Goal: Information Seeking & Learning: Find specific fact

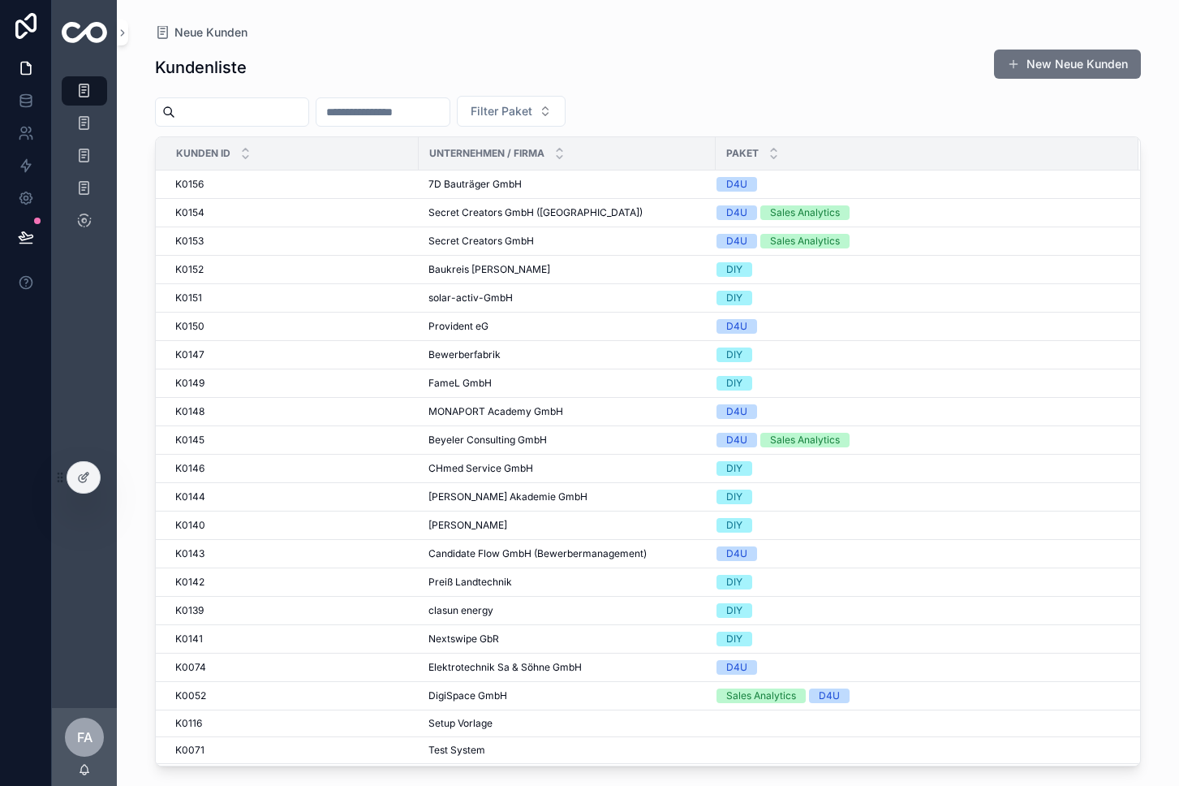
click at [232, 117] on input "scrollable content" at bounding box center [241, 112] width 133 height 23
click at [246, 116] on input "scrollable content" at bounding box center [241, 112] width 133 height 23
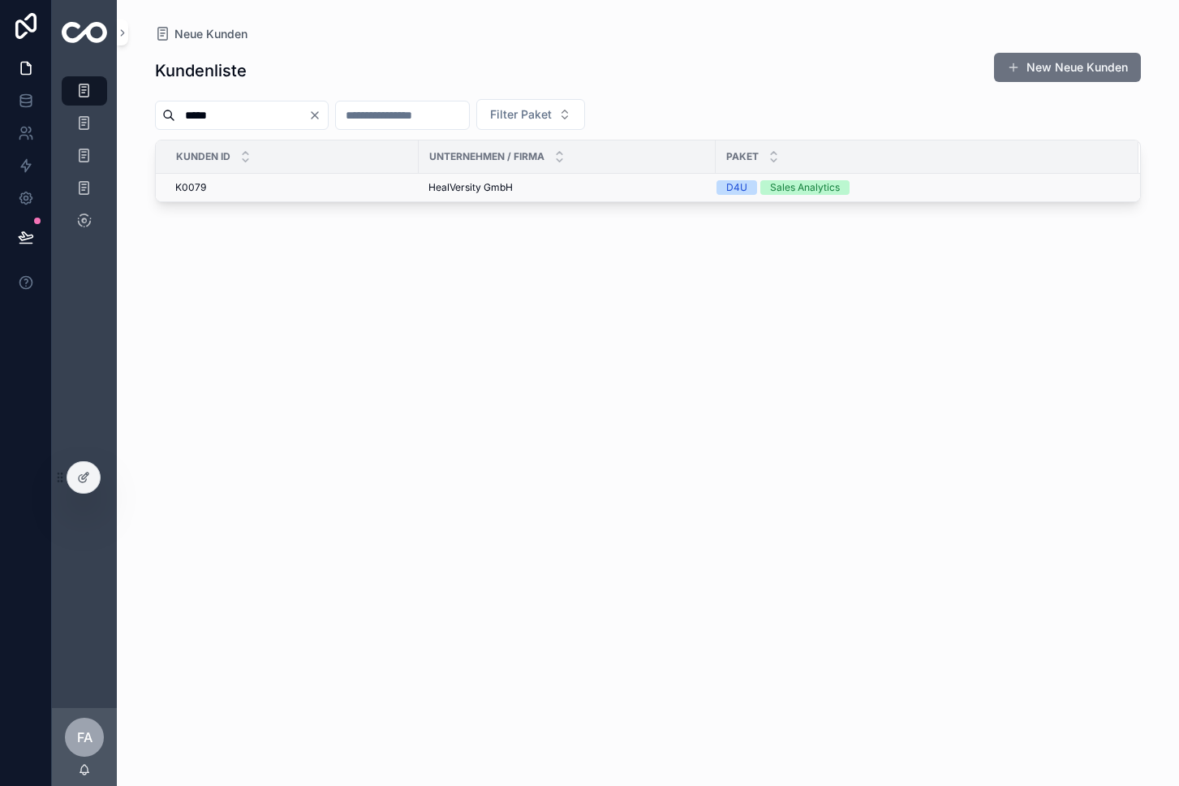
type input "*****"
click at [398, 190] on div "K0079 K0079" at bounding box center [292, 187] width 234 height 13
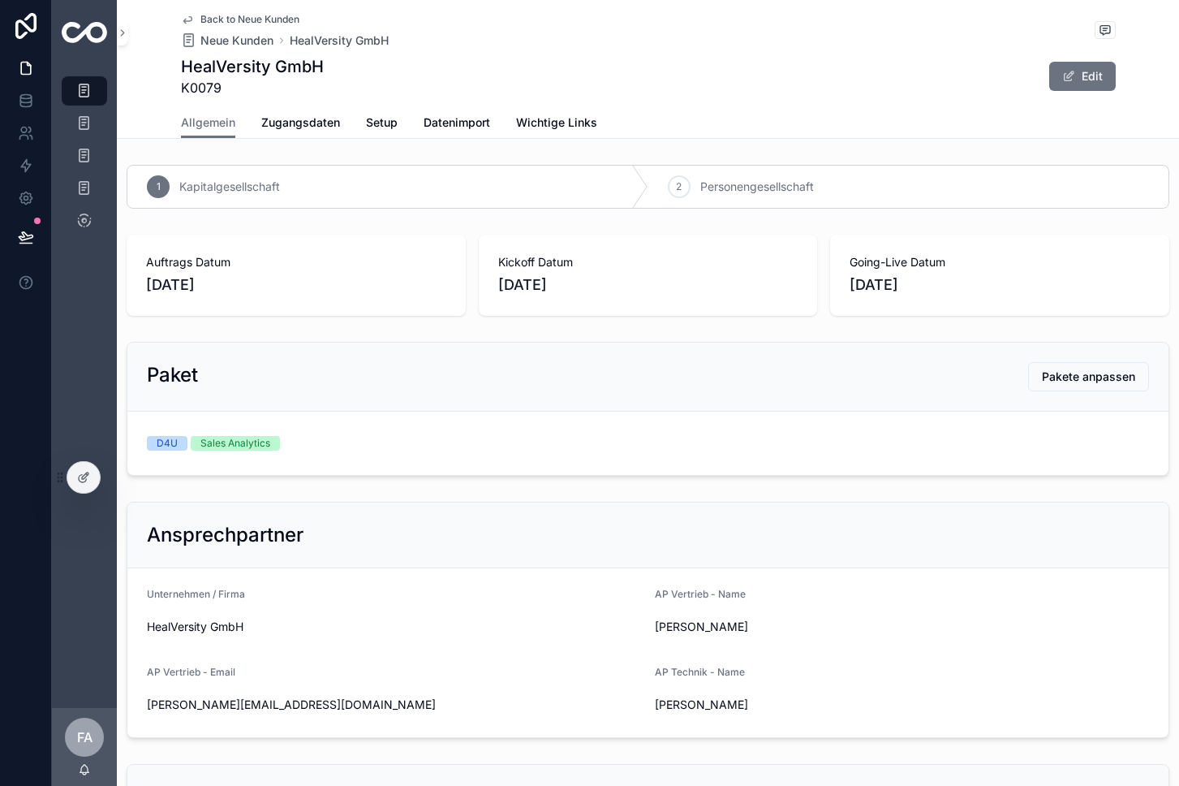
scroll to position [62, 0]
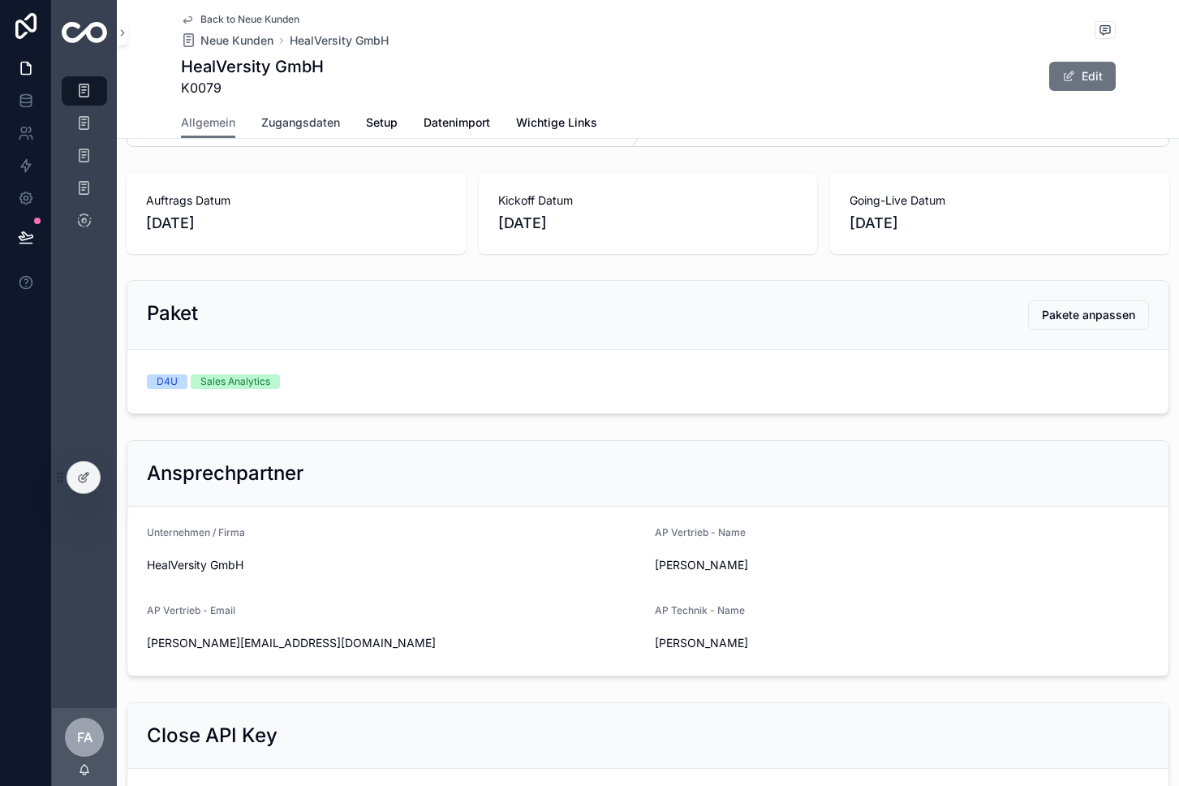
click at [304, 122] on span "Zugangsdaten" at bounding box center [300, 122] width 79 height 16
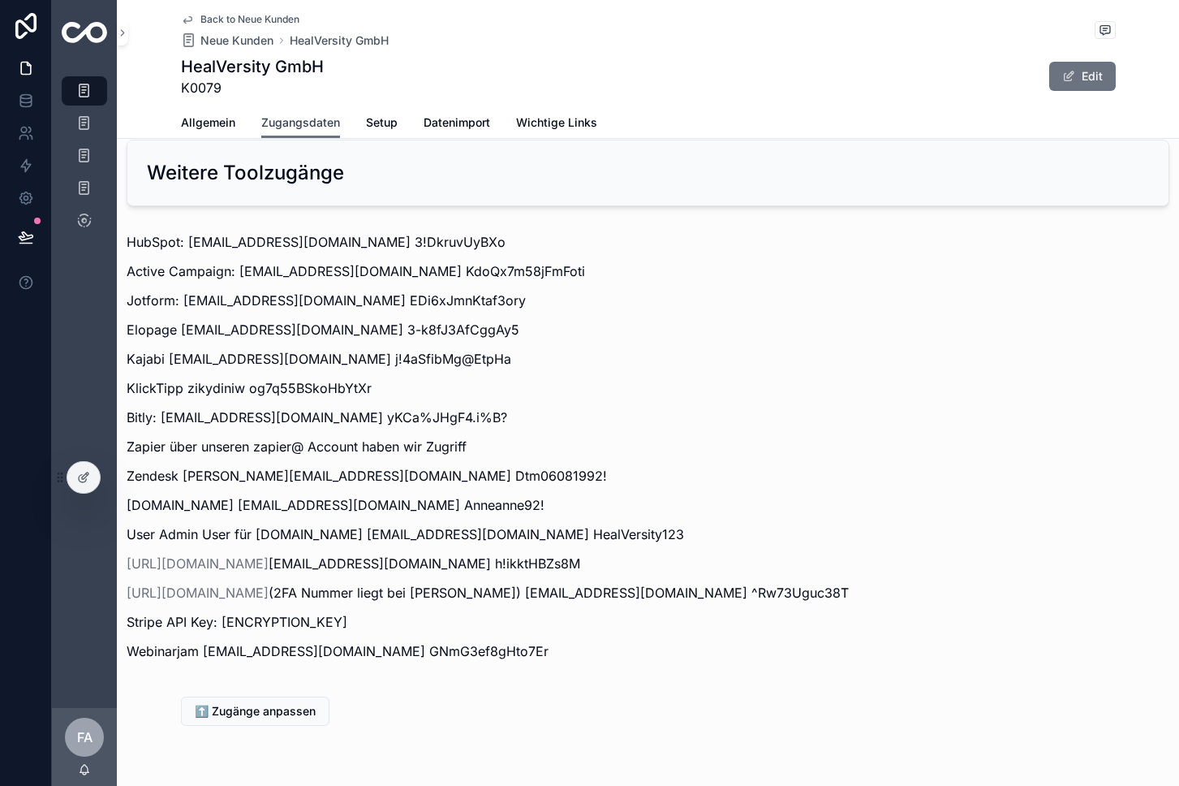
scroll to position [1924, 0]
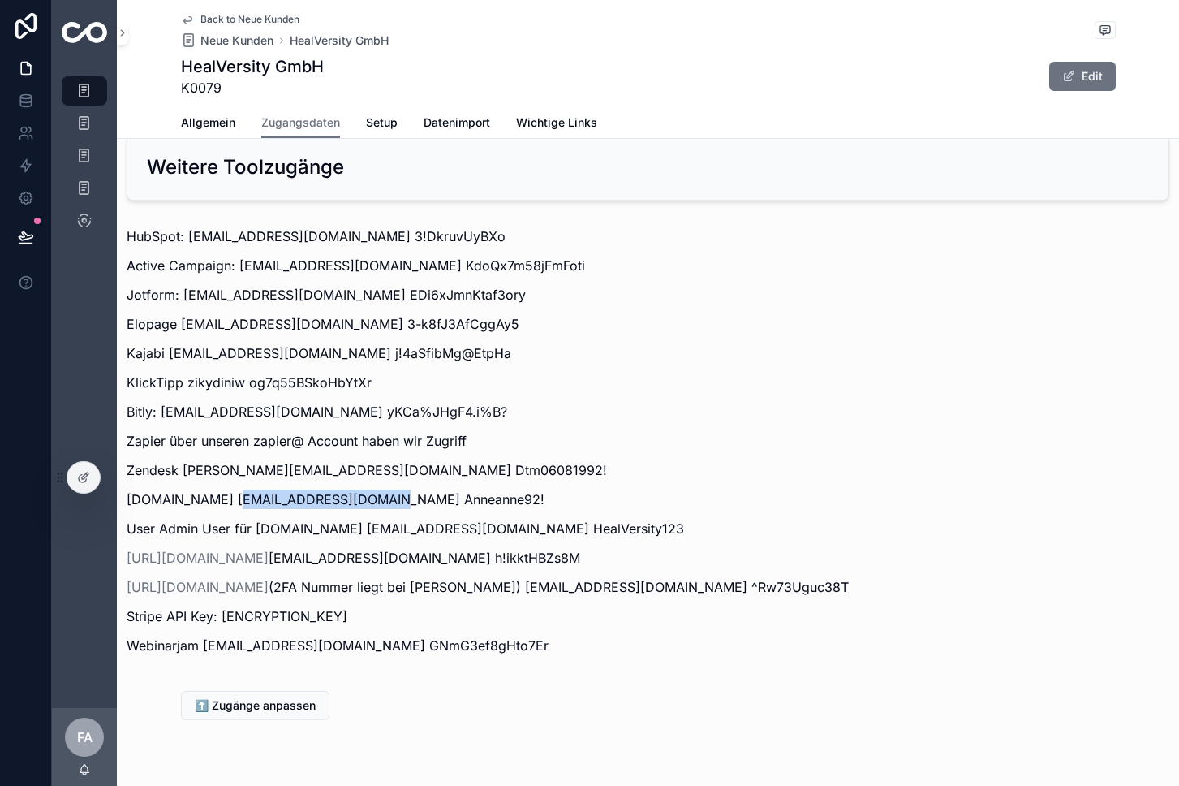
drag, startPoint x: 222, startPoint y: 498, endPoint x: 373, endPoint y: 501, distance: 150.2
click at [373, 501] on p "[DOMAIN_NAME] [EMAIL_ADDRESS][DOMAIN_NAME] Anneanne92!" at bounding box center [648, 498] width 1043 height 19
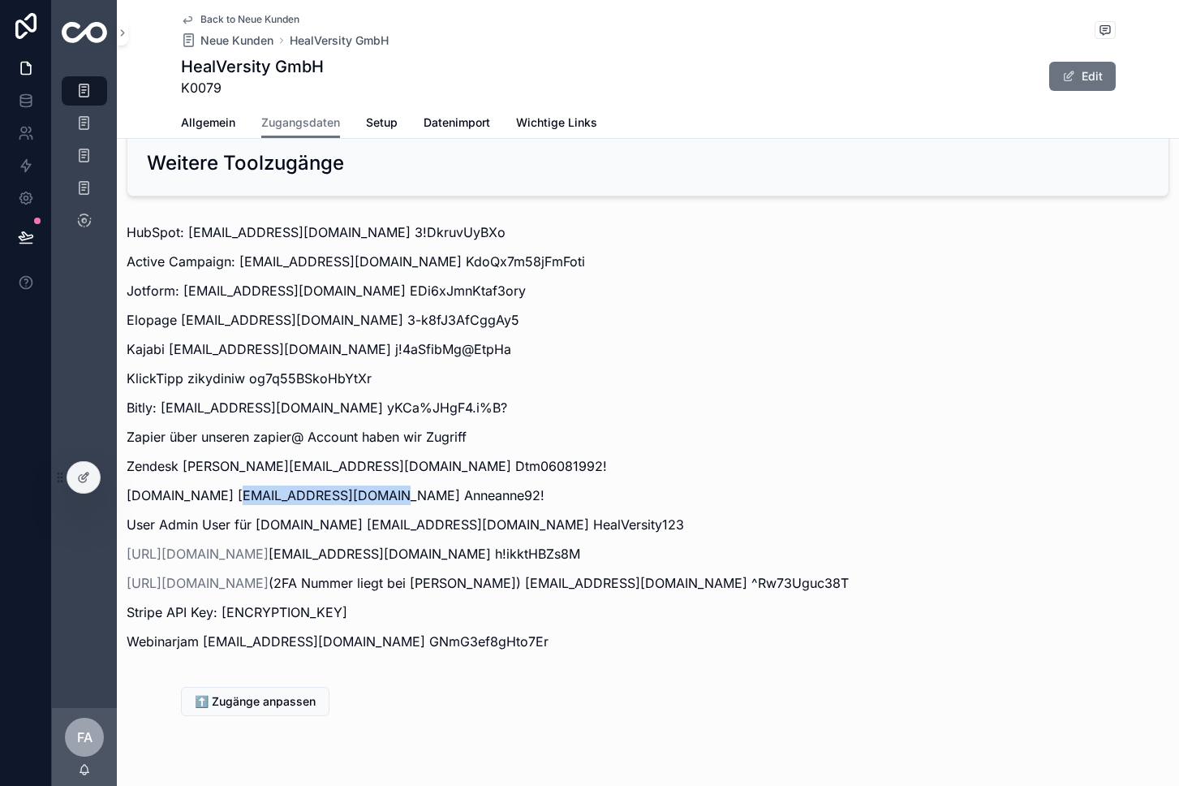
scroll to position [1927, 0]
drag, startPoint x: 375, startPoint y: 499, endPoint x: 222, endPoint y: 498, distance: 152.6
click at [222, 498] on p "[DOMAIN_NAME] [EMAIL_ADDRESS][DOMAIN_NAME] Anneanne92!" at bounding box center [648, 494] width 1043 height 19
copy p "[PERSON_NAME][EMAIL_ADDRESS][DOMAIN_NAME]"
drag, startPoint x: 412, startPoint y: 496, endPoint x: 385, endPoint y: 498, distance: 27.7
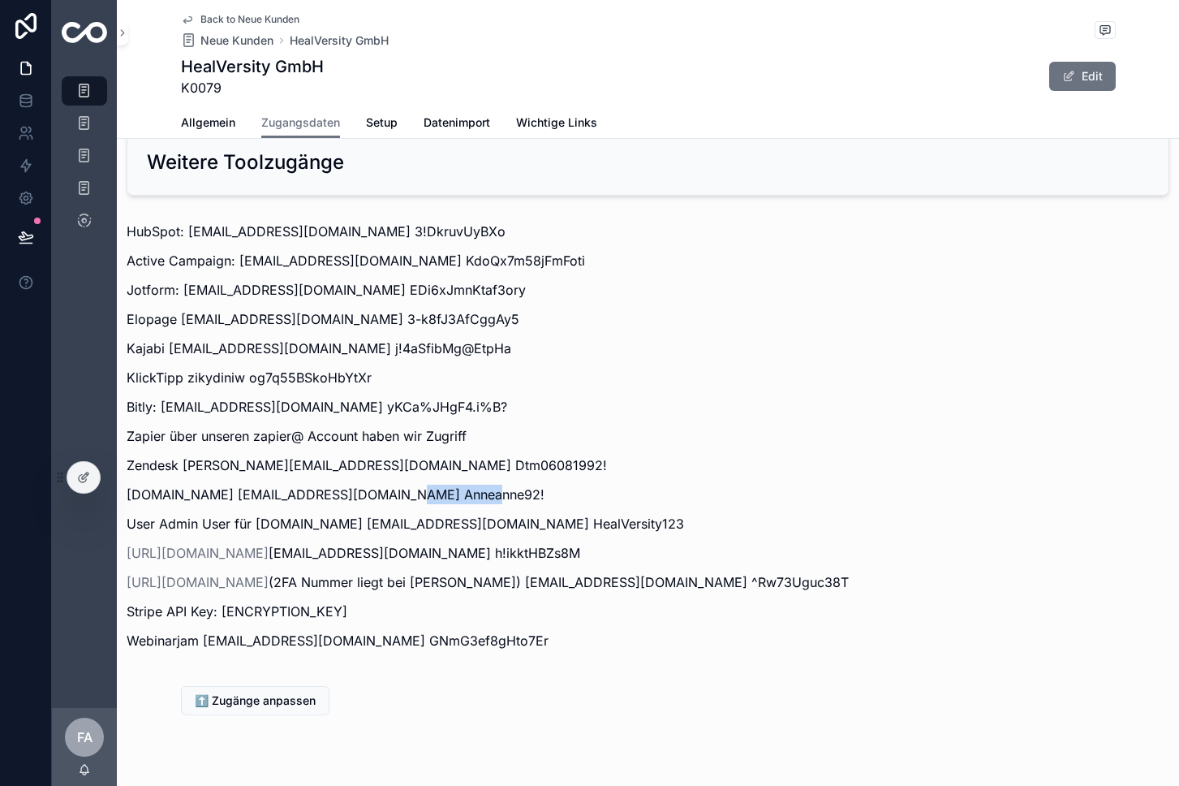
click at [385, 498] on p "[DOMAIN_NAME] [EMAIL_ADDRESS][DOMAIN_NAME] Anneanne92!" at bounding box center [648, 494] width 1043 height 19
copy p "Anneanne92!"
